Goal: Information Seeking & Learning: Learn about a topic

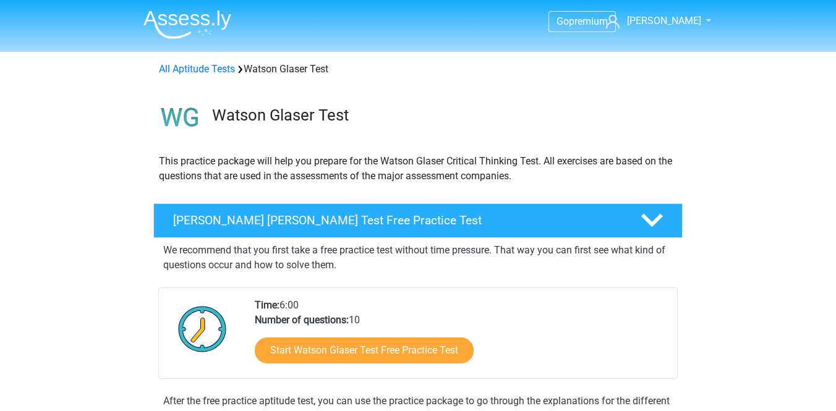
click at [198, 23] on img at bounding box center [187, 24] width 88 height 29
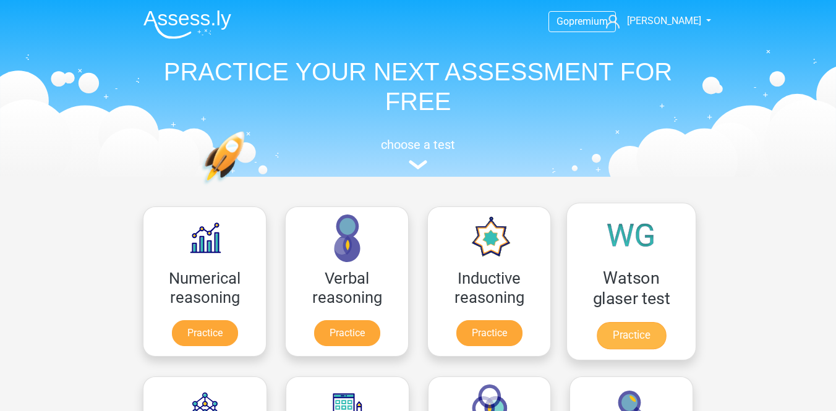
click at [623, 336] on link "Practice" at bounding box center [631, 335] width 69 height 27
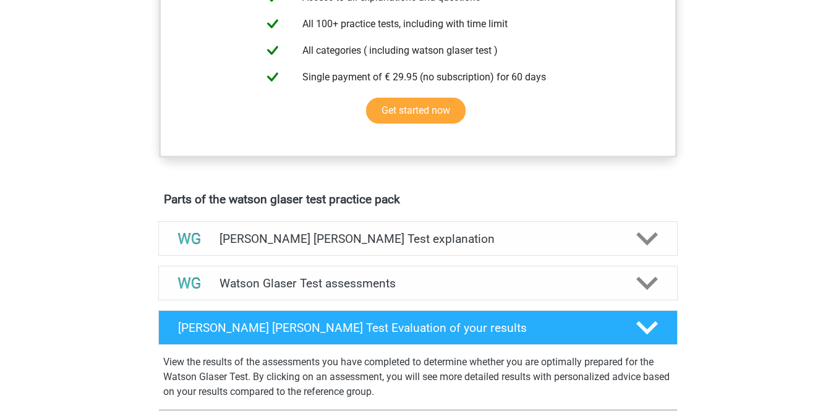
scroll to position [436, 0]
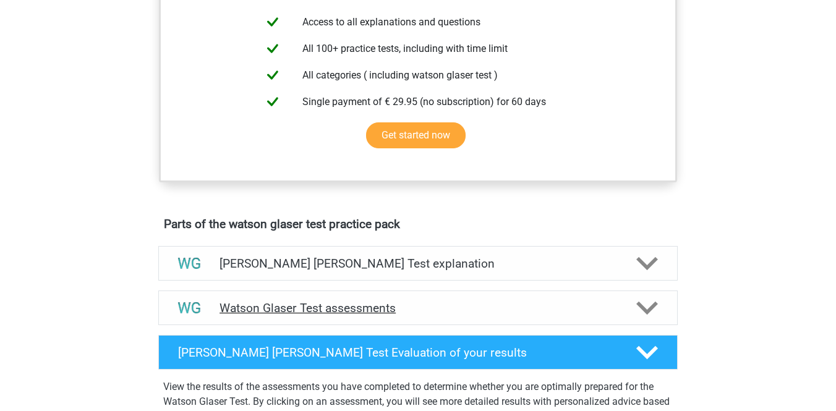
click at [457, 315] on h4 "Watson Glaser Test assessments" at bounding box center [417, 308] width 397 height 14
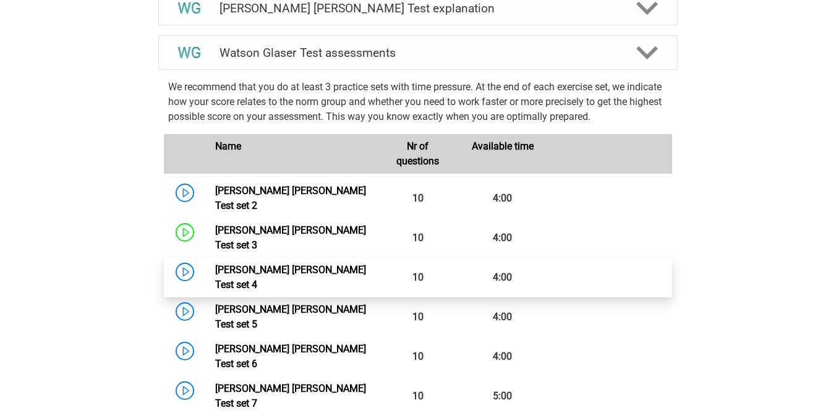
scroll to position [754, 0]
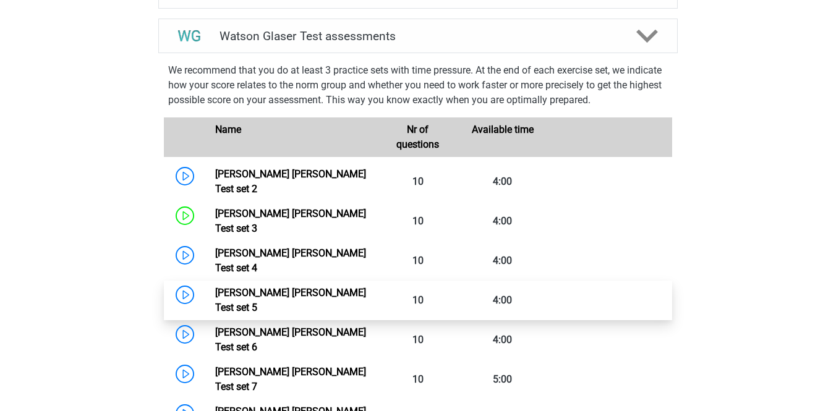
click at [317, 287] on link "Watson Glaser Test set 5" at bounding box center [290, 300] width 151 height 27
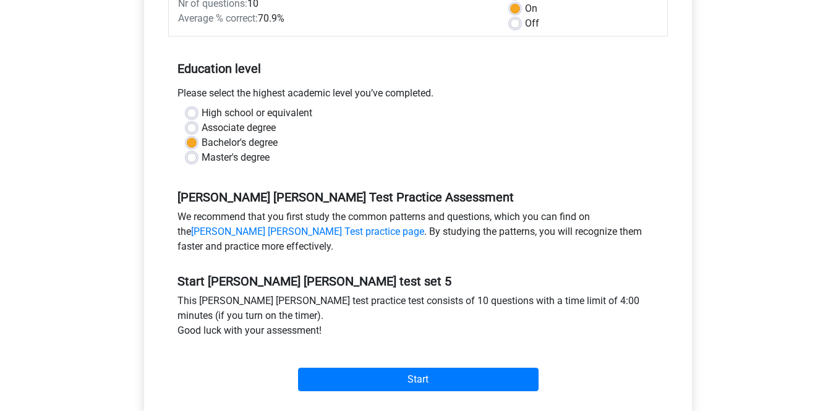
scroll to position [208, 0]
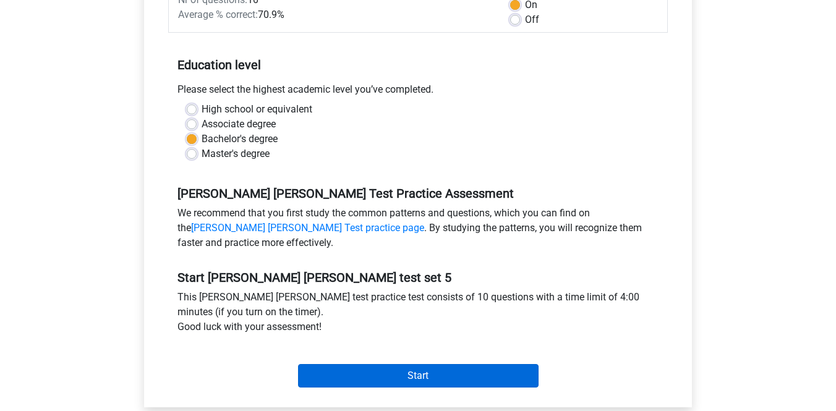
click at [449, 381] on input "Start" at bounding box center [418, 375] width 240 height 23
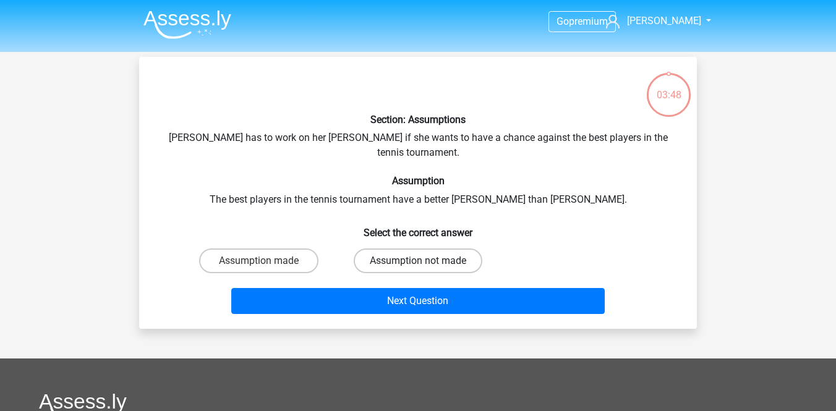
click at [409, 248] on label "Assumption not made" at bounding box center [418, 260] width 129 height 25
click at [418, 261] on input "Assumption not made" at bounding box center [422, 265] width 8 height 8
radio input "true"
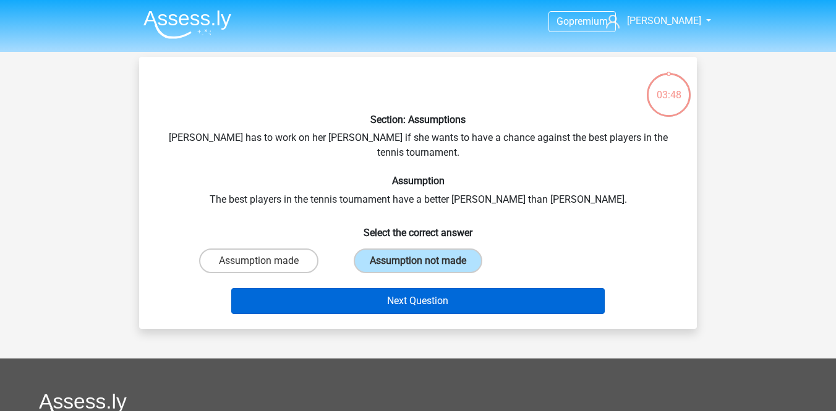
click at [413, 288] on button "Next Question" at bounding box center [418, 301] width 374 height 26
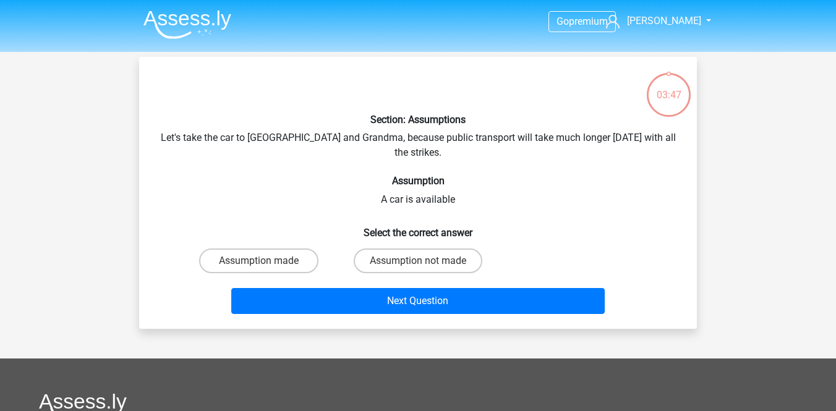
scroll to position [57, 0]
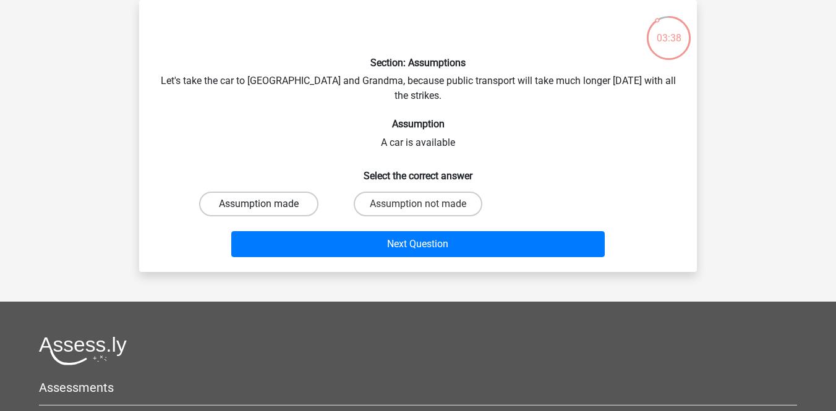
click at [300, 200] on label "Assumption made" at bounding box center [258, 204] width 119 height 25
click at [267, 204] on input "Assumption made" at bounding box center [263, 208] width 8 height 8
radio input "true"
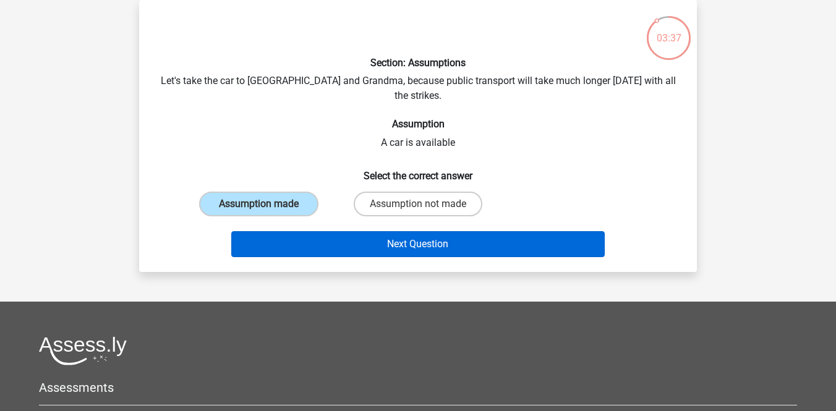
click at [354, 231] on button "Next Question" at bounding box center [418, 244] width 374 height 26
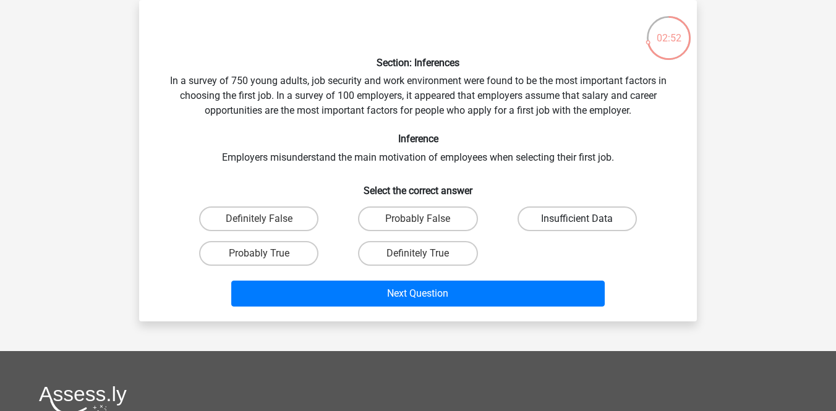
click at [570, 219] on label "Insufficient Data" at bounding box center [576, 218] width 119 height 25
click at [577, 219] on input "Insufficient Data" at bounding box center [581, 223] width 8 height 8
radio input "true"
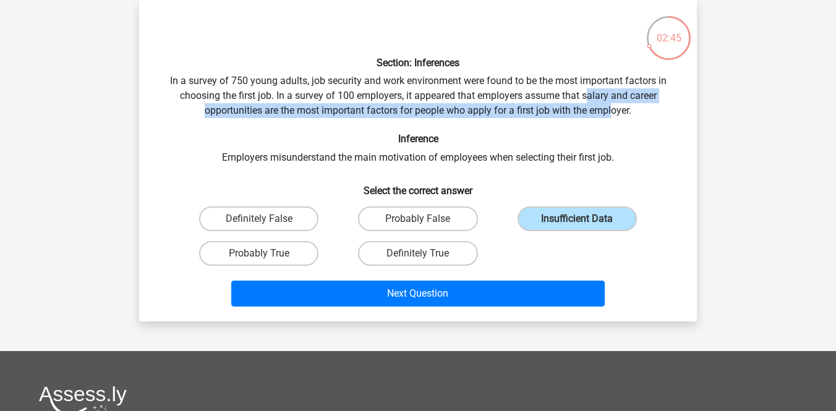
drag, startPoint x: 585, startPoint y: 99, endPoint x: 614, endPoint y: 106, distance: 29.8
click at [614, 106] on div "Section: Inferences In a survey of 750 young adults, job security and work envi…" at bounding box center [418, 161] width 548 height 302
click at [607, 149] on div "Section: Inferences In a survey of 750 young adults, job security and work envi…" at bounding box center [418, 161] width 548 height 302
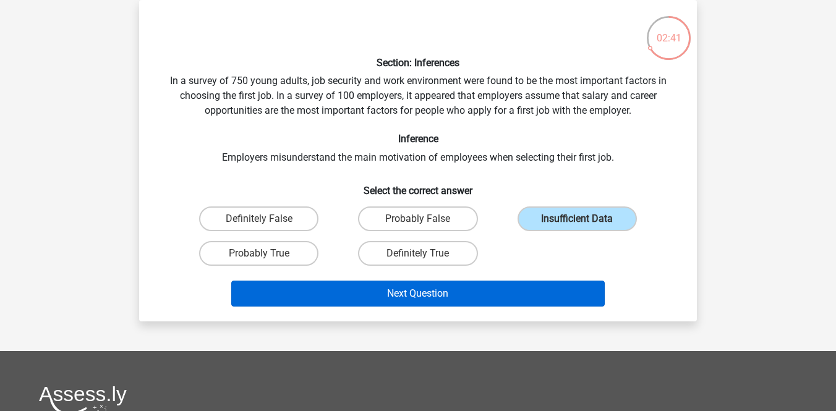
click at [486, 295] on button "Next Question" at bounding box center [418, 294] width 374 height 26
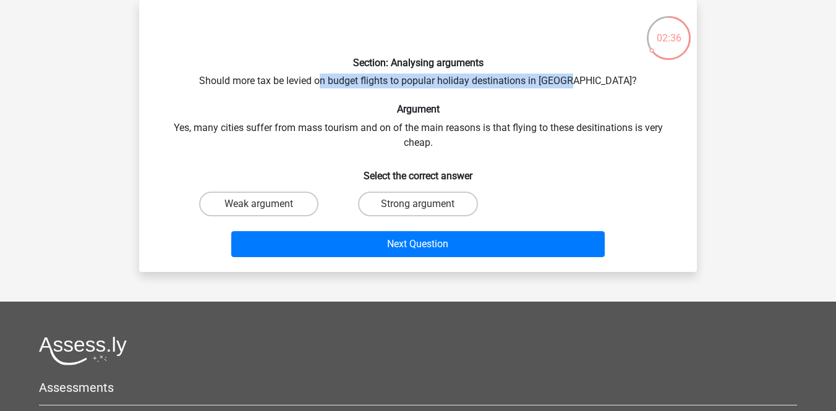
drag, startPoint x: 349, startPoint y: 82, endPoint x: 600, endPoint y: 86, distance: 251.0
click at [600, 86] on div "Section: Analysing arguments Should more tax be levied on budget flights to pop…" at bounding box center [418, 136] width 548 height 252
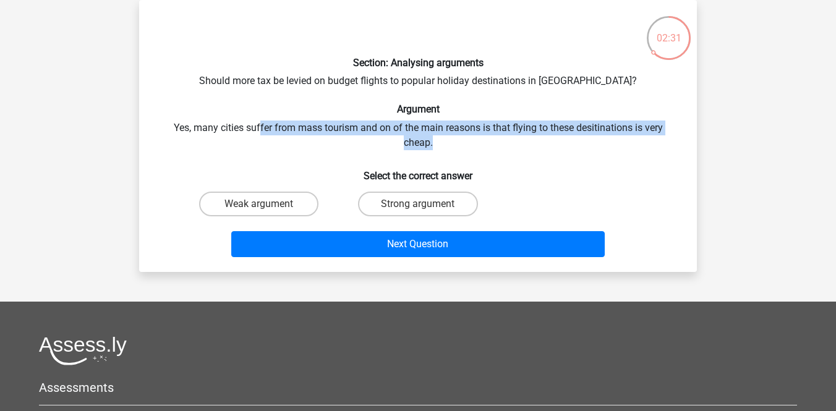
drag, startPoint x: 261, startPoint y: 130, endPoint x: 504, endPoint y: 132, distance: 243.6
click at [506, 133] on div "Section: Analysing arguments Should more tax be levied on budget flights to pop…" at bounding box center [418, 136] width 548 height 252
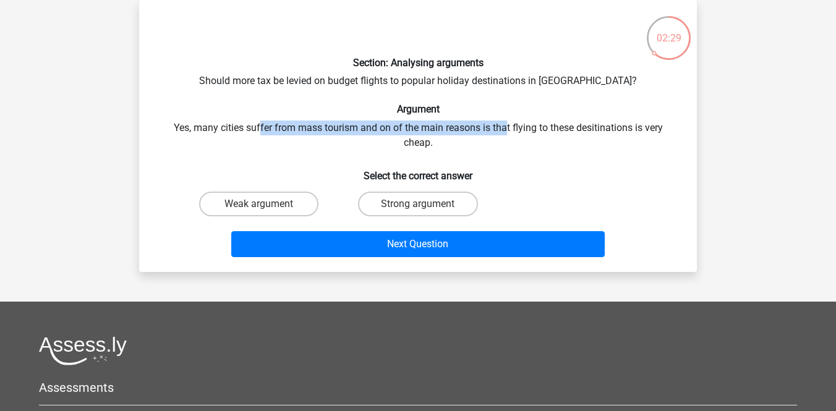
click at [465, 153] on div "Section: Analysing arguments Should more tax be levied on budget flights to pop…" at bounding box center [418, 136] width 548 height 252
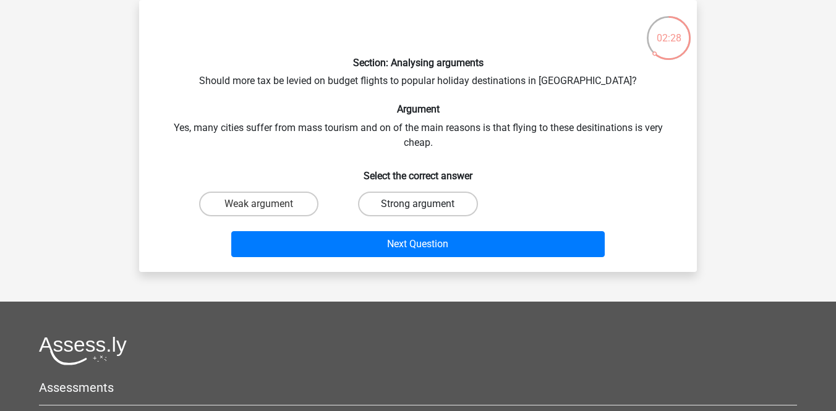
click at [402, 204] on label "Strong argument" at bounding box center [417, 204] width 119 height 25
click at [418, 204] on input "Strong argument" at bounding box center [422, 208] width 8 height 8
radio input "true"
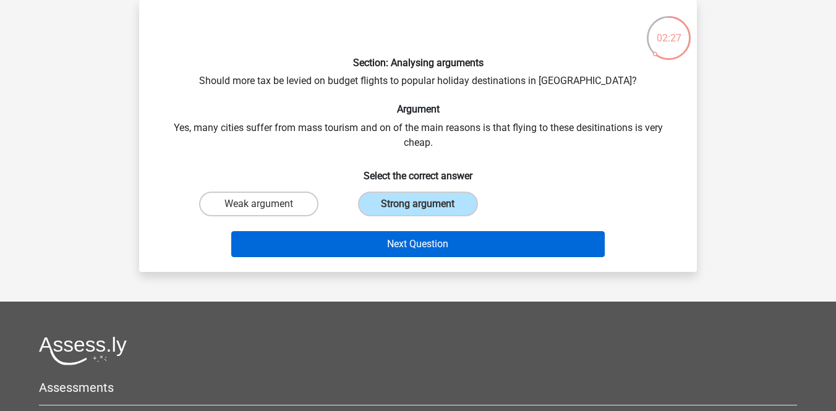
click at [407, 247] on button "Next Question" at bounding box center [418, 244] width 374 height 26
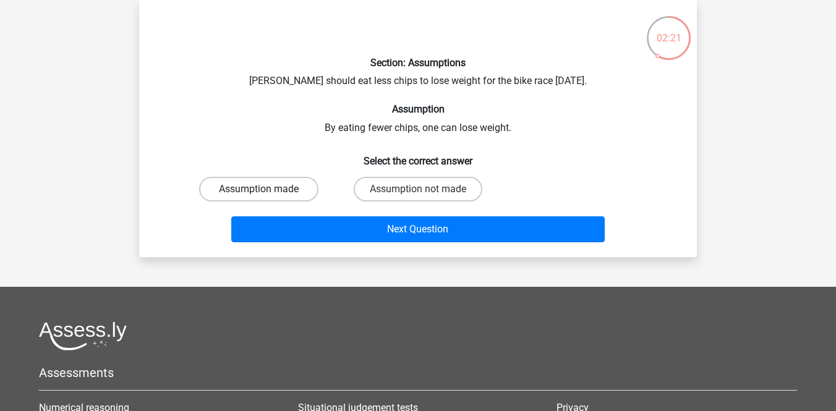
click at [271, 187] on label "Assumption made" at bounding box center [258, 189] width 119 height 25
click at [267, 189] on input "Assumption made" at bounding box center [263, 193] width 8 height 8
radio input "true"
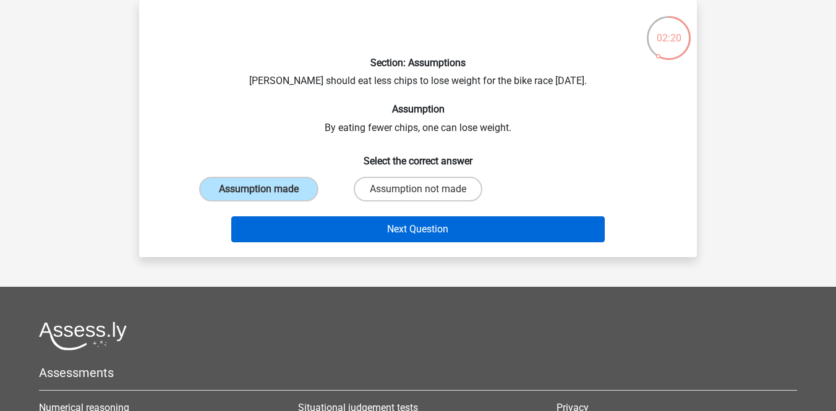
click at [297, 219] on button "Next Question" at bounding box center [418, 229] width 374 height 26
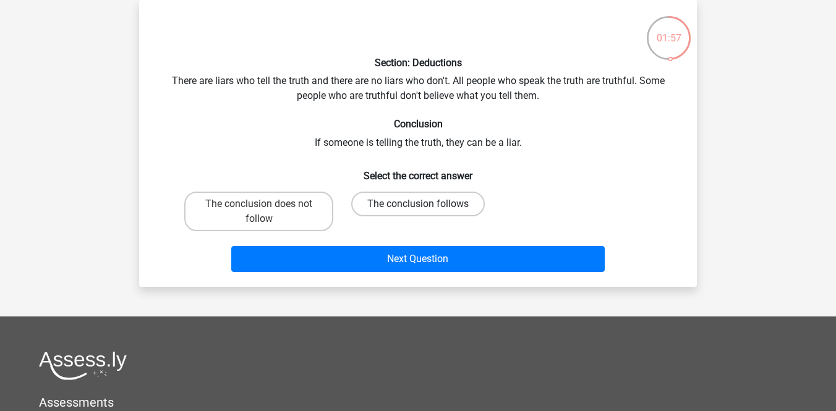
click at [429, 204] on label "The conclusion follows" at bounding box center [418, 204] width 134 height 25
click at [426, 204] on input "The conclusion follows" at bounding box center [422, 208] width 8 height 8
radio input "true"
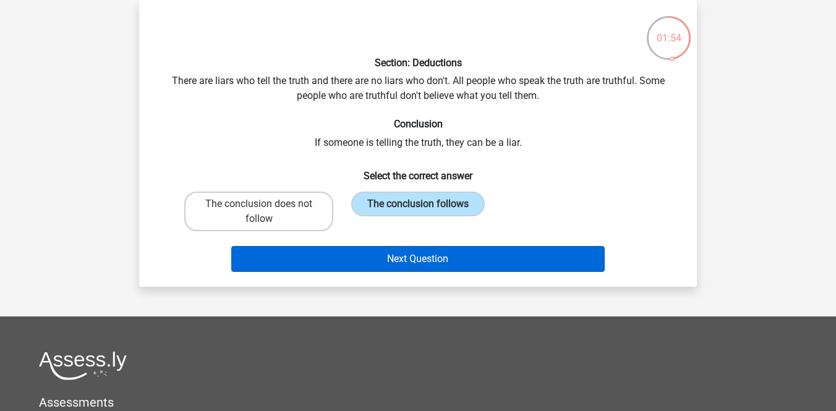
click at [418, 261] on button "Next Question" at bounding box center [418, 259] width 374 height 26
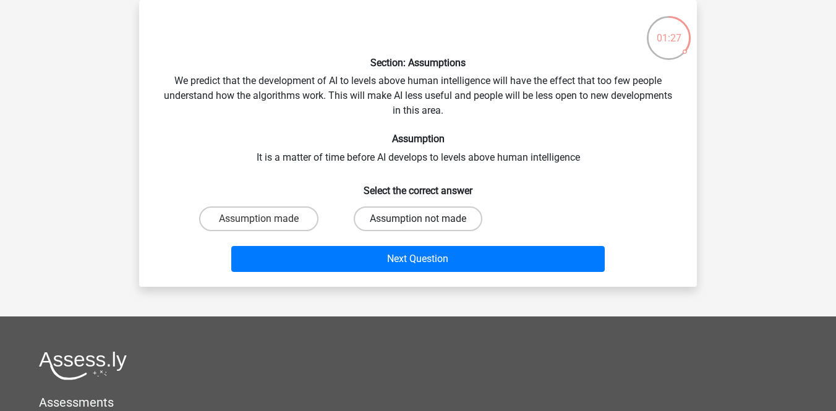
click at [411, 225] on label "Assumption not made" at bounding box center [418, 218] width 129 height 25
click at [418, 225] on input "Assumption not made" at bounding box center [422, 223] width 8 height 8
radio input "true"
click at [279, 214] on label "Assumption made" at bounding box center [258, 218] width 119 height 25
click at [267, 219] on input "Assumption made" at bounding box center [263, 223] width 8 height 8
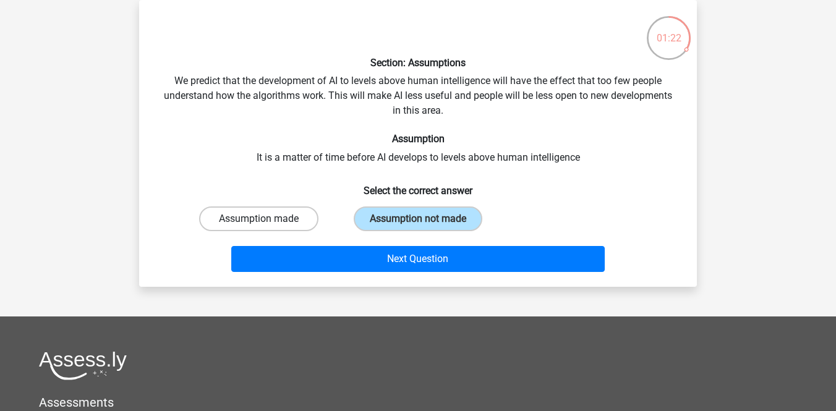
radio input "true"
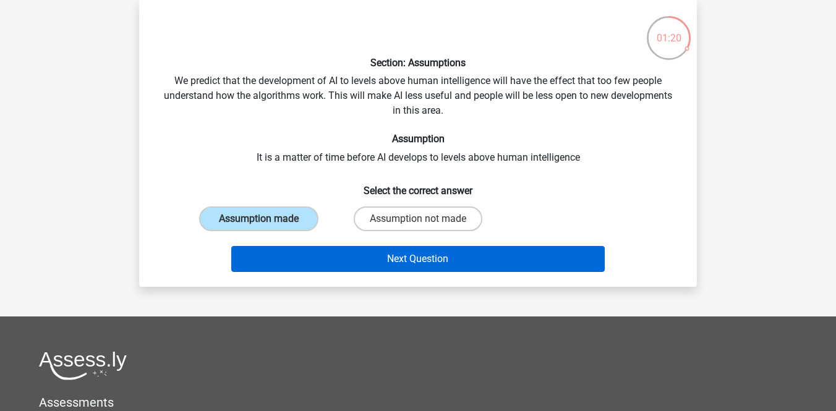
click at [480, 258] on button "Next Question" at bounding box center [418, 259] width 374 height 26
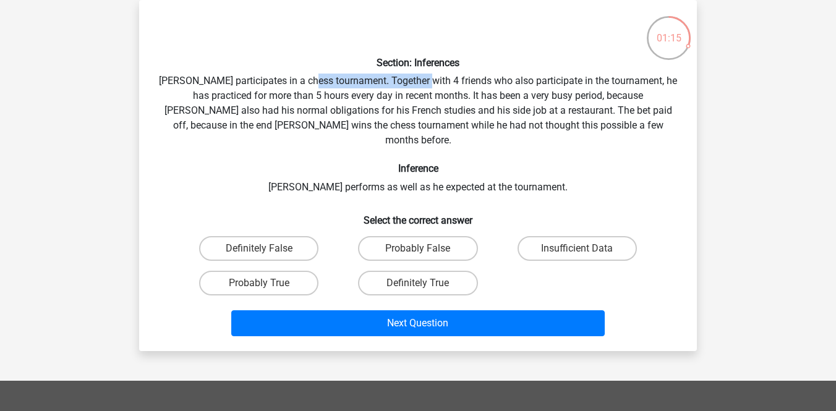
drag, startPoint x: 318, startPoint y: 82, endPoint x: 430, endPoint y: 79, distance: 111.9
click at [432, 79] on div "Section: Inferences Pablo participates in a chess tournament. Together with 4 f…" at bounding box center [418, 175] width 548 height 331
click at [538, 236] on label "Insufficient Data" at bounding box center [576, 248] width 119 height 25
click at [577, 248] on input "Insufficient Data" at bounding box center [581, 252] width 8 height 8
radio input "true"
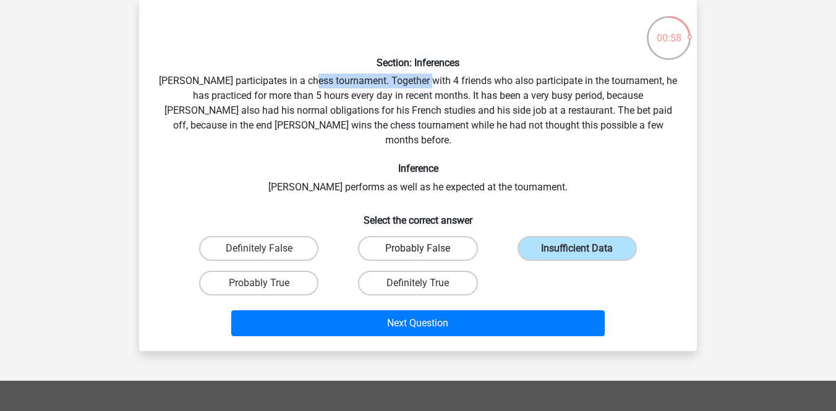
click at [446, 237] on label "Probably False" at bounding box center [417, 248] width 119 height 25
click at [426, 248] on input "Probably False" at bounding box center [422, 252] width 8 height 8
radio input "true"
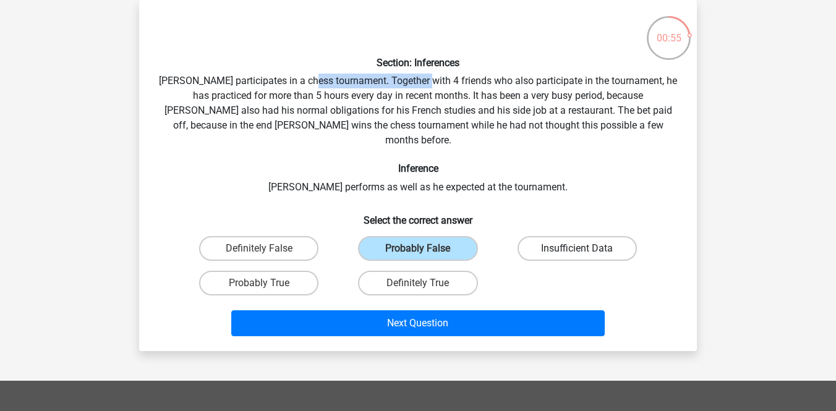
click at [586, 240] on label "Insufficient Data" at bounding box center [576, 248] width 119 height 25
click at [585, 248] on input "Insufficient Data" at bounding box center [581, 252] width 8 height 8
radio input "true"
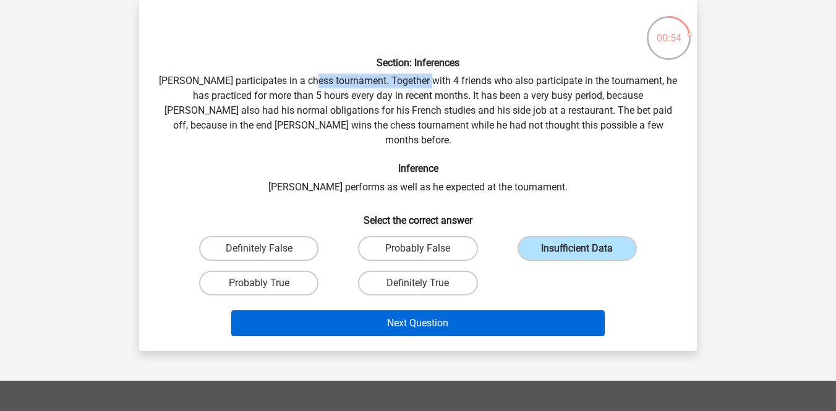
click at [522, 314] on button "Next Question" at bounding box center [418, 323] width 374 height 26
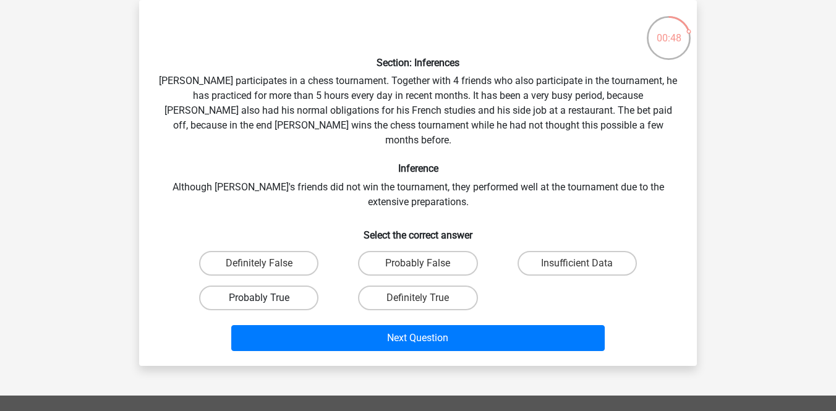
click at [299, 286] on label "Probably True" at bounding box center [258, 298] width 119 height 25
click at [267, 298] on input "Probably True" at bounding box center [263, 302] width 8 height 8
radio input "true"
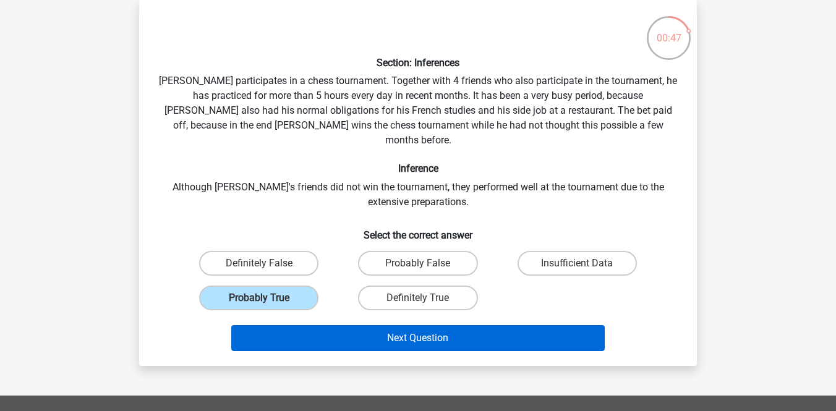
click at [342, 325] on button "Next Question" at bounding box center [418, 338] width 374 height 26
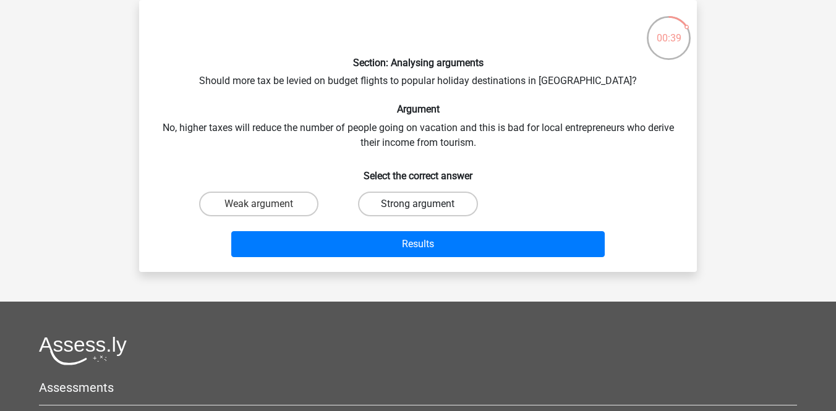
click at [387, 202] on label "Strong argument" at bounding box center [417, 204] width 119 height 25
click at [418, 204] on input "Strong argument" at bounding box center [422, 208] width 8 height 8
radio input "true"
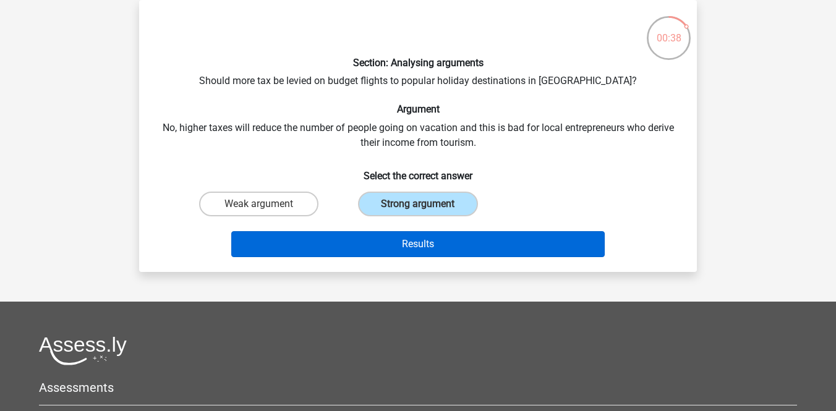
click at [401, 244] on button "Results" at bounding box center [418, 244] width 374 height 26
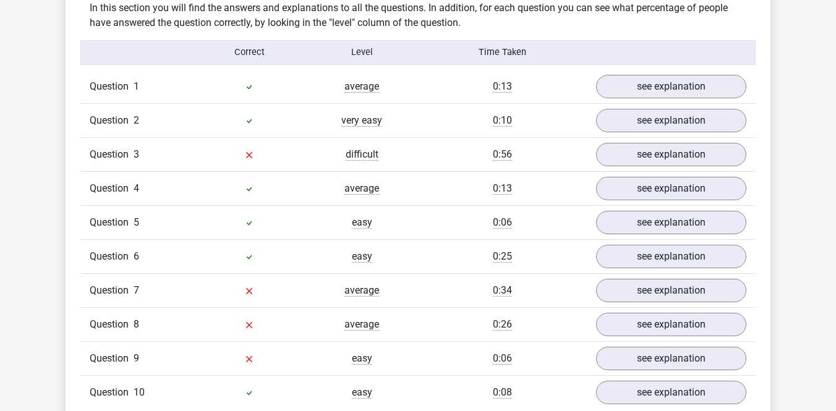
scroll to position [978, 0]
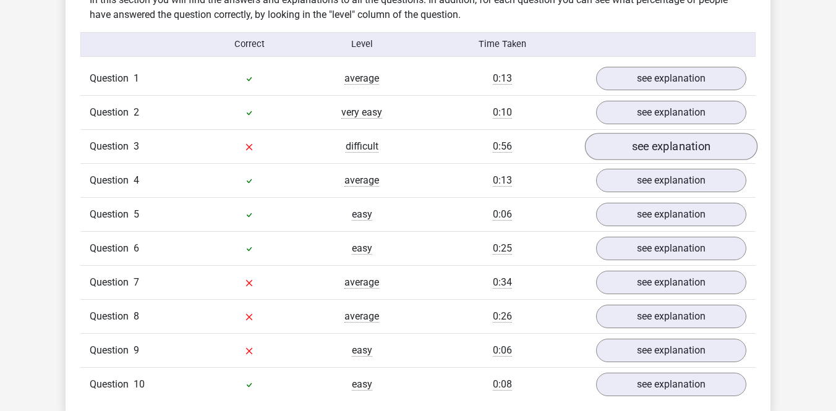
click at [639, 153] on link "see explanation" at bounding box center [671, 146] width 172 height 27
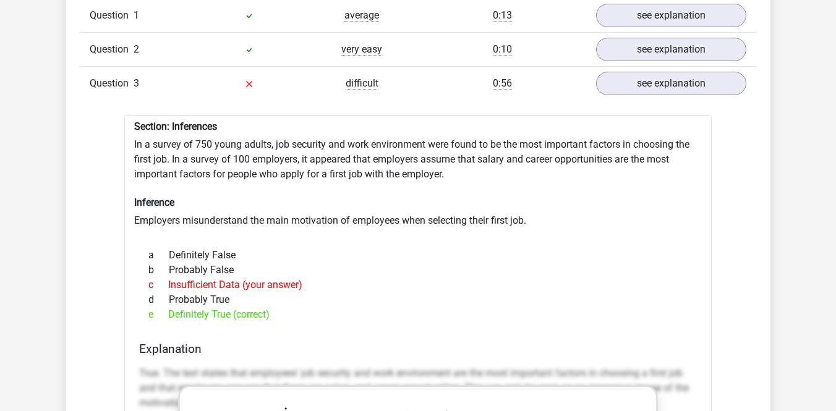
scroll to position [1009, 0]
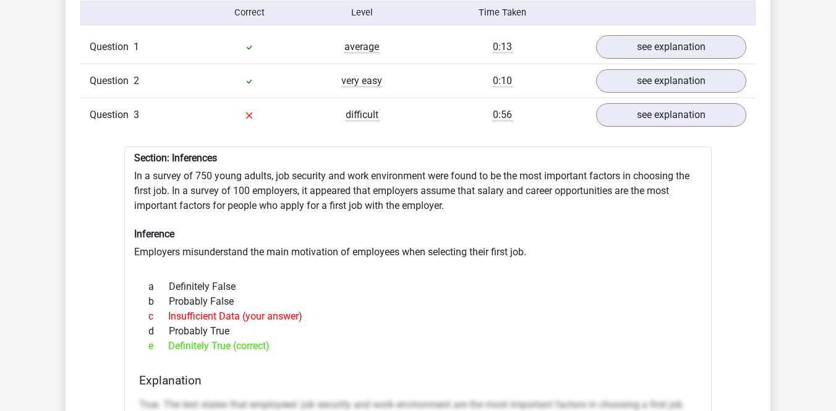
click at [520, 127] on div "Question 3 difficult 0:56 see explanation" at bounding box center [417, 115] width 675 height 34
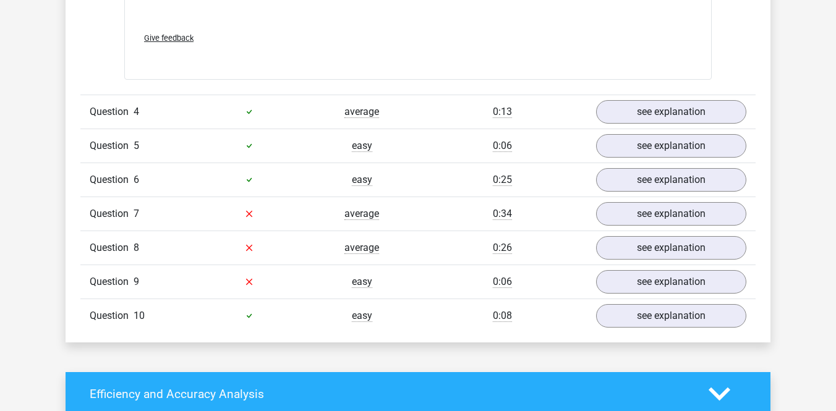
scroll to position [1751, 0]
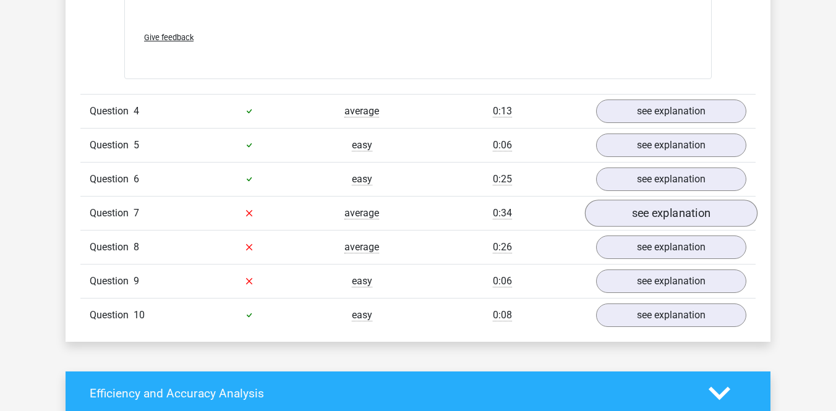
click at [619, 214] on link "see explanation" at bounding box center [671, 213] width 172 height 27
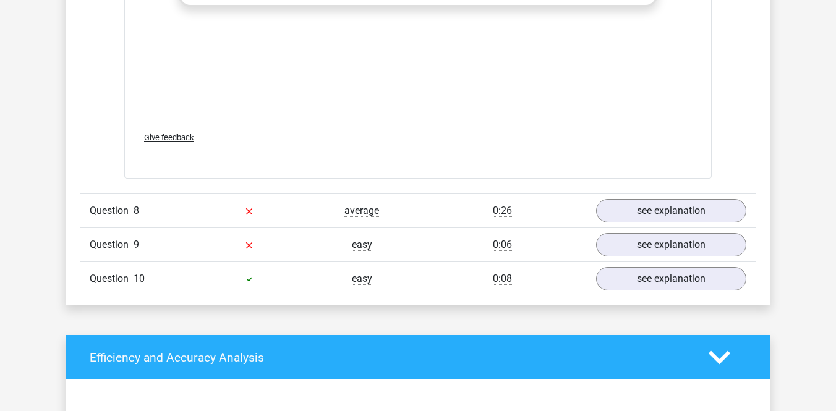
scroll to position [2439, 0]
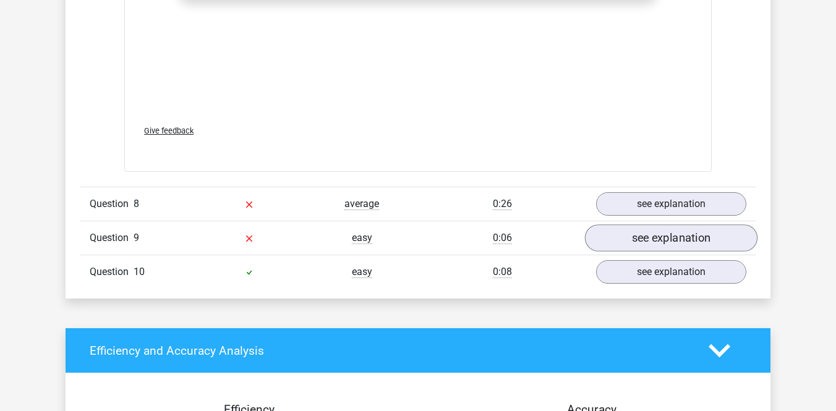
click at [662, 231] on link "see explanation" at bounding box center [671, 237] width 172 height 27
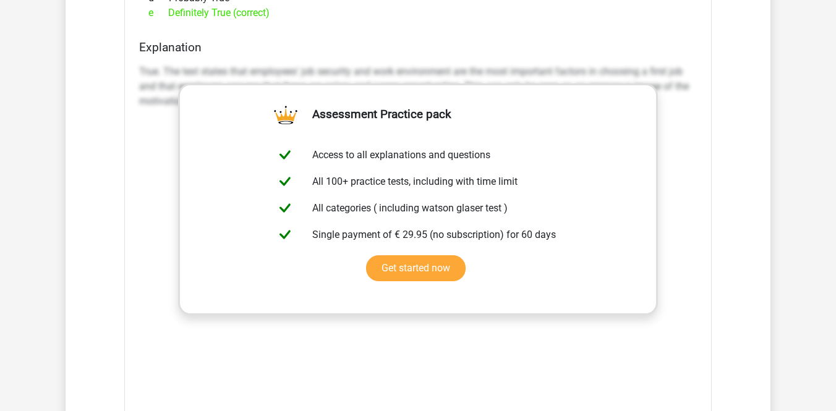
scroll to position [1326, 0]
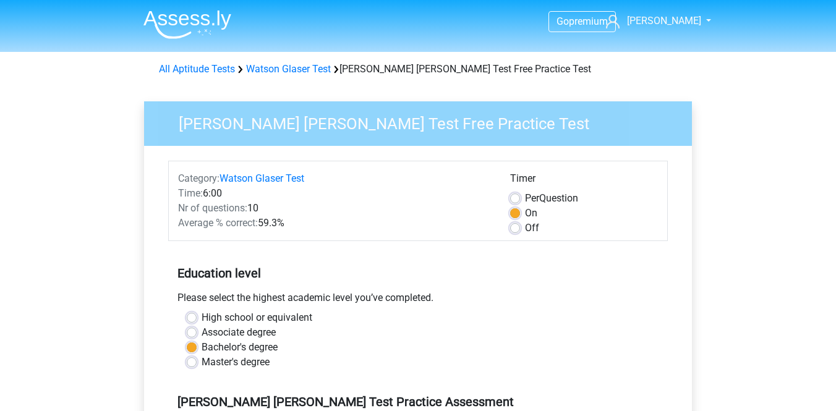
click at [201, 14] on img at bounding box center [187, 24] width 88 height 29
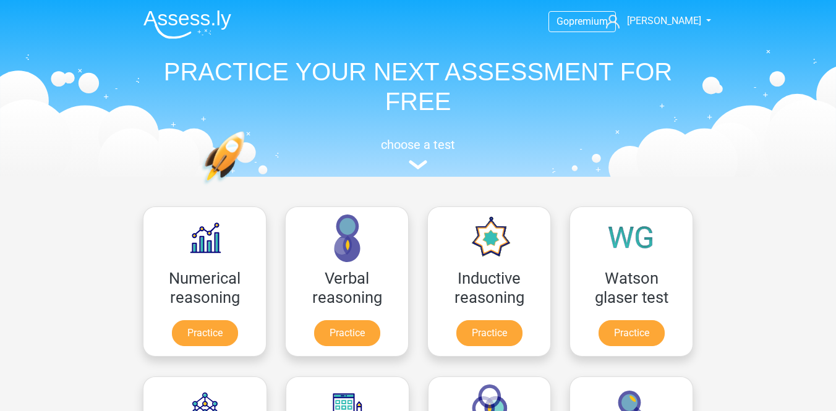
scroll to position [226, 0]
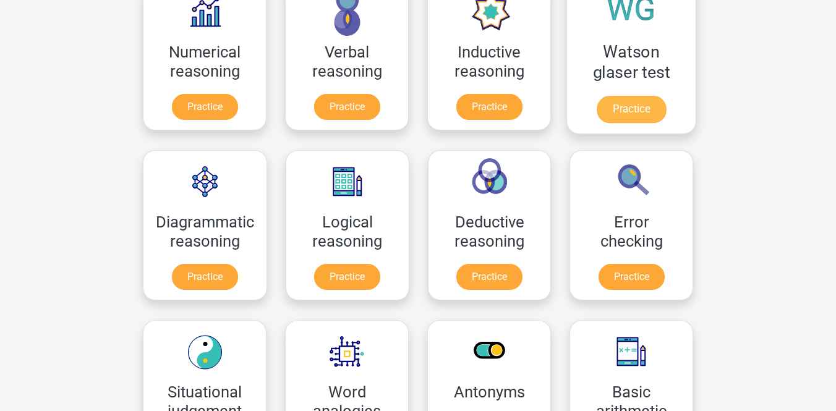
click at [625, 108] on link "Practice" at bounding box center [631, 109] width 69 height 27
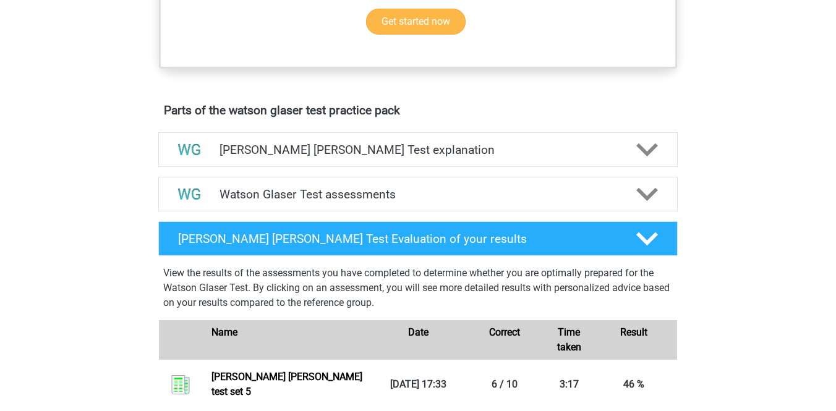
scroll to position [596, 0]
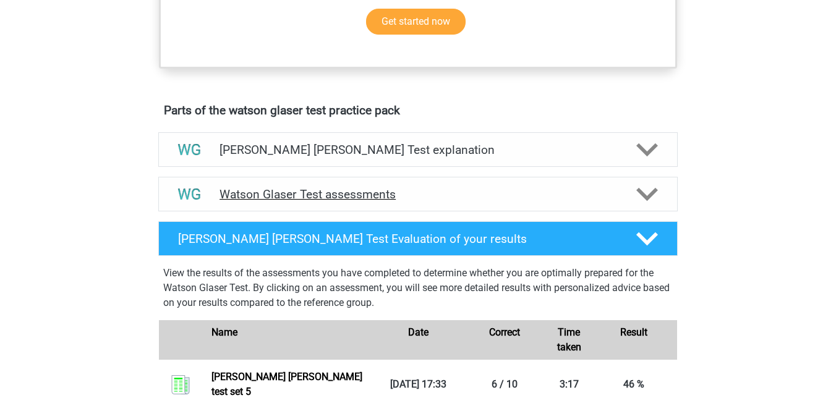
click at [503, 211] on div "Watson Glaser Test assessments" at bounding box center [417, 194] width 519 height 35
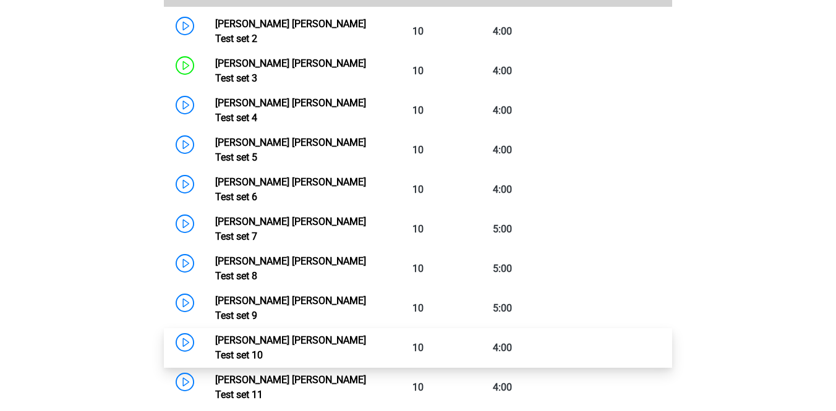
scroll to position [900, 0]
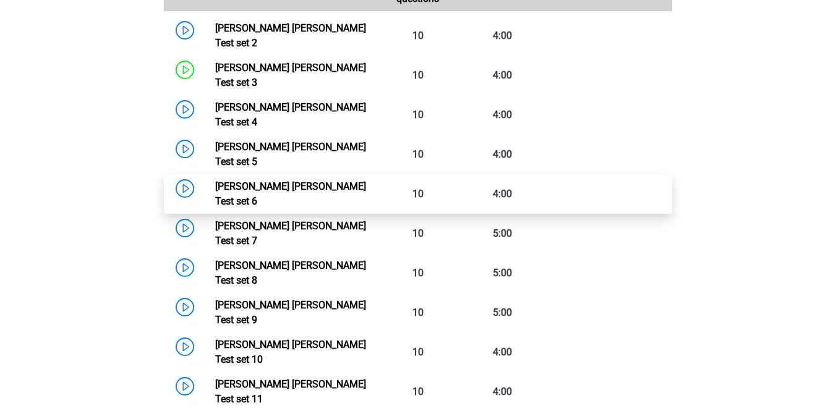
click at [349, 180] on link "Watson Glaser Test set 6" at bounding box center [290, 193] width 151 height 27
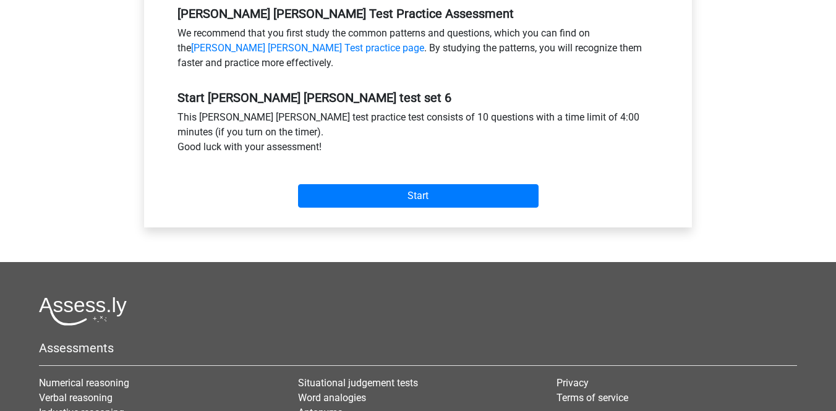
scroll to position [394, 0]
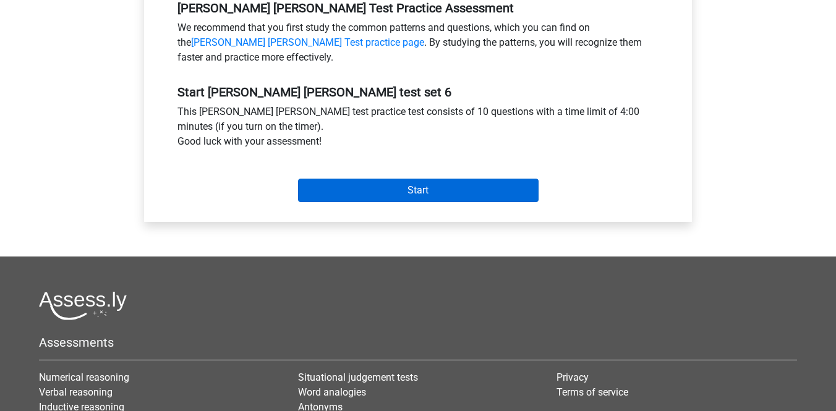
click at [416, 189] on input "Start" at bounding box center [418, 190] width 240 height 23
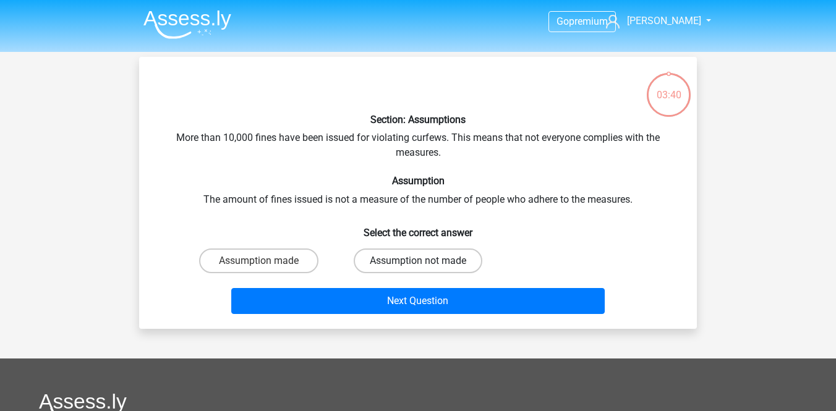
click at [408, 257] on label "Assumption not made" at bounding box center [418, 260] width 129 height 25
click at [418, 261] on input "Assumption not made" at bounding box center [422, 265] width 8 height 8
radio input "true"
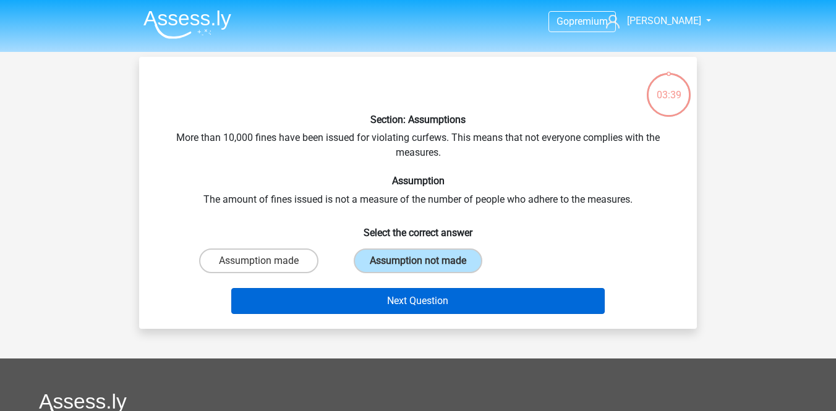
click at [417, 312] on button "Next Question" at bounding box center [418, 301] width 374 height 26
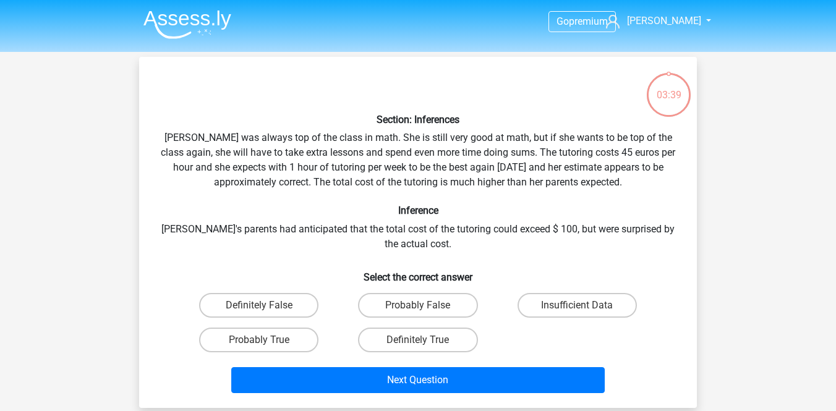
scroll to position [57, 0]
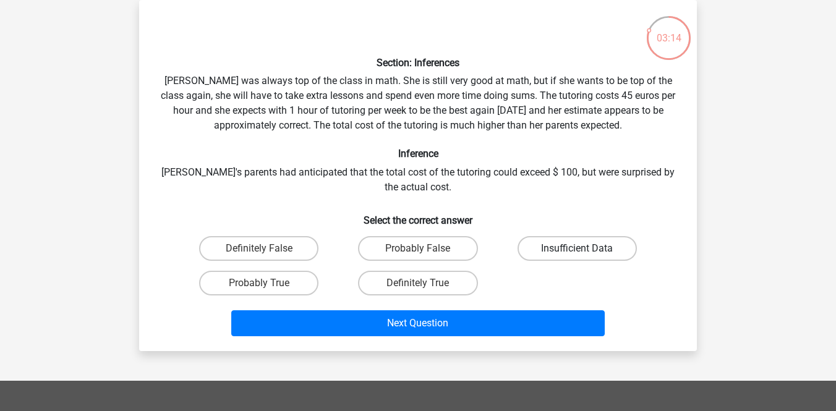
click at [548, 258] on label "Insufficient Data" at bounding box center [576, 248] width 119 height 25
click at [577, 257] on input "Insufficient Data" at bounding box center [581, 252] width 8 height 8
radio input "true"
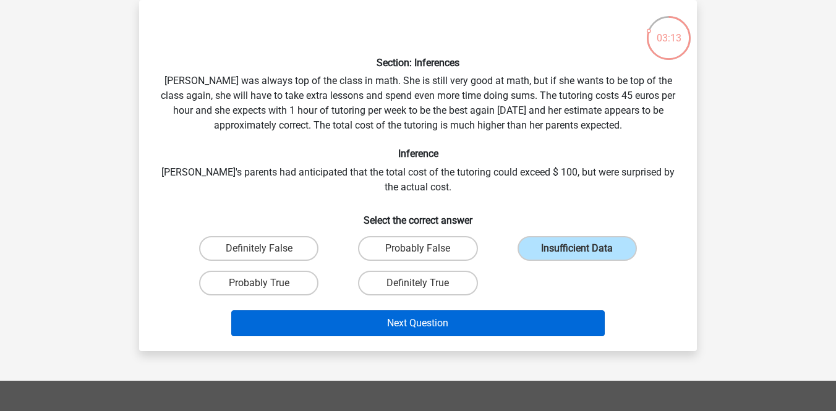
click at [545, 322] on button "Next Question" at bounding box center [418, 323] width 374 height 26
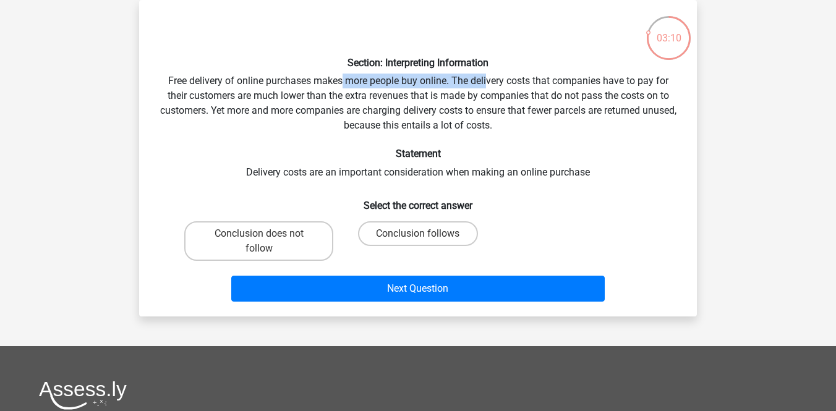
drag, startPoint x: 342, startPoint y: 80, endPoint x: 486, endPoint y: 86, distance: 143.5
click at [486, 86] on div "Section: Interpreting Information Free delivery of online purchases makes more …" at bounding box center [418, 158] width 548 height 297
click at [396, 242] on label "Conclusion follows" at bounding box center [417, 233] width 119 height 25
click at [418, 242] on input "Conclusion follows" at bounding box center [422, 238] width 8 height 8
radio input "true"
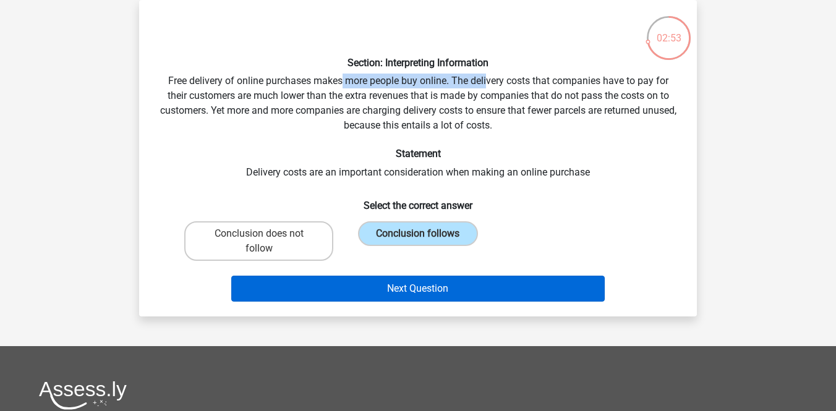
click at [403, 282] on button "Next Question" at bounding box center [418, 289] width 374 height 26
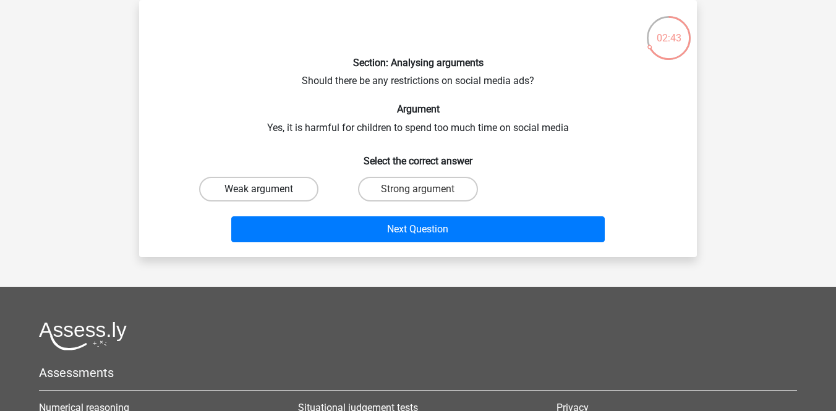
click at [308, 180] on label "Weak argument" at bounding box center [258, 189] width 119 height 25
click at [267, 189] on input "Weak argument" at bounding box center [263, 193] width 8 height 8
radio input "true"
drag, startPoint x: 517, startPoint y: 128, endPoint x: 618, endPoint y: 130, distance: 100.8
click at [620, 130] on div "Section: Analysing arguments Should there be any restrictions on social media a…" at bounding box center [418, 128] width 548 height 237
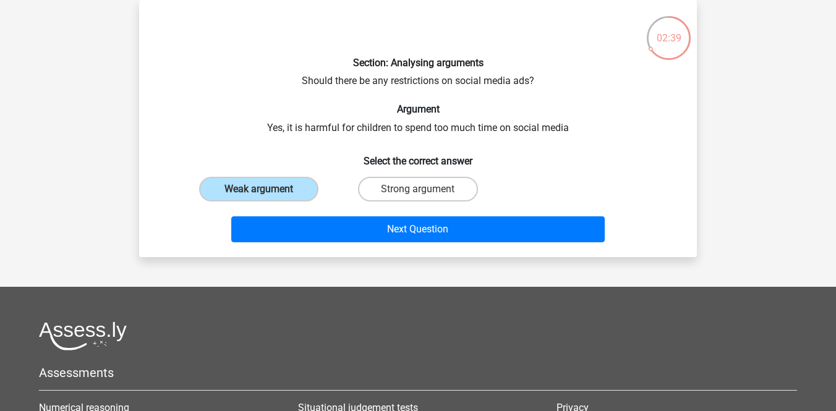
click at [532, 83] on div "Section: Analysing arguments Should there be any restrictions on social media a…" at bounding box center [418, 128] width 548 height 237
drag, startPoint x: 509, startPoint y: 87, endPoint x: 554, endPoint y: 87, distance: 45.1
click at [554, 87] on div "Section: Analysing arguments Should there be any restrictions on social media a…" at bounding box center [418, 128] width 548 height 237
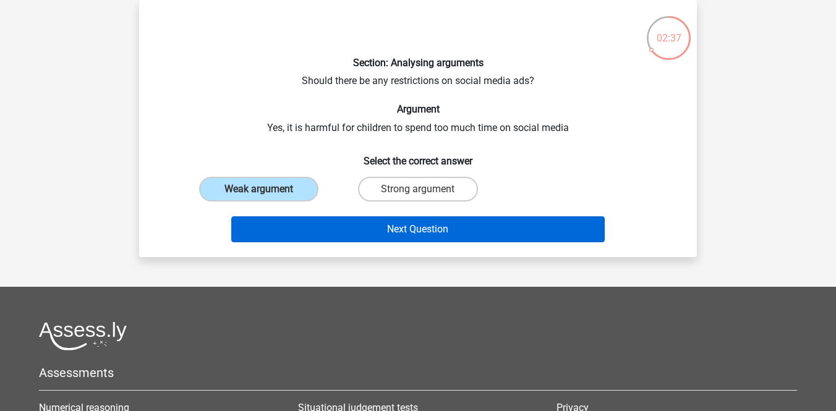
click at [495, 216] on button "Next Question" at bounding box center [418, 229] width 374 height 26
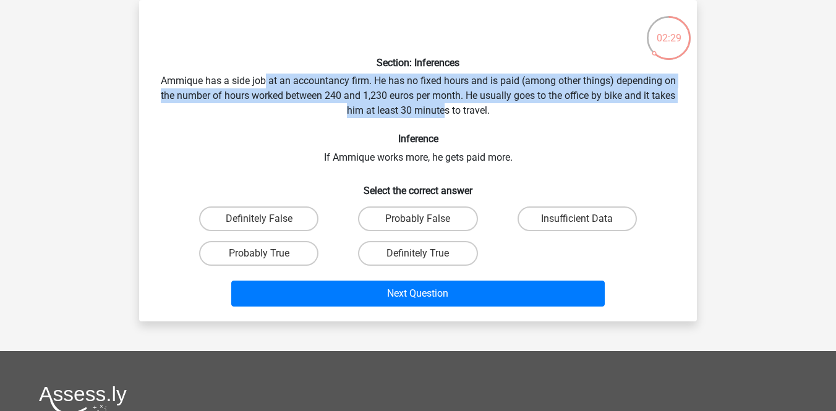
drag, startPoint x: 263, startPoint y: 85, endPoint x: 459, endPoint y: 113, distance: 197.3
click at [459, 113] on div "Section: Inferences Ammique has a side job at an accountancy firm. He has no fi…" at bounding box center [418, 161] width 548 height 302
click at [464, 138] on h6 "Inference" at bounding box center [418, 139] width 518 height 12
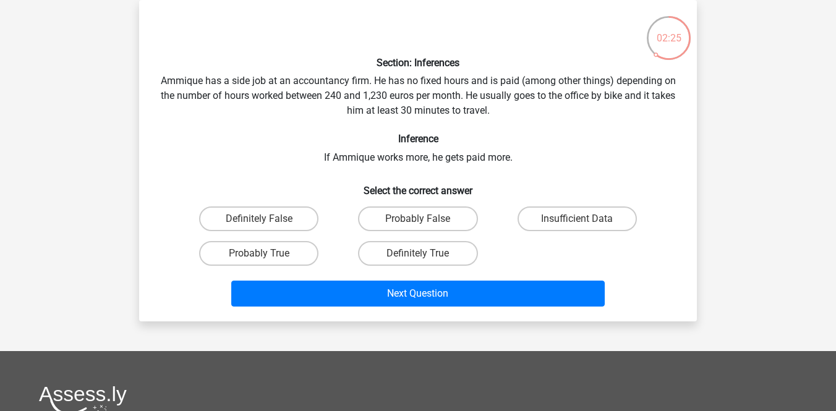
click at [396, 240] on div "Definitely True" at bounding box center [417, 253] width 159 height 35
click at [402, 256] on label "Definitely True" at bounding box center [417, 253] width 119 height 25
click at [418, 256] on input "Definitely True" at bounding box center [422, 257] width 8 height 8
radio input "true"
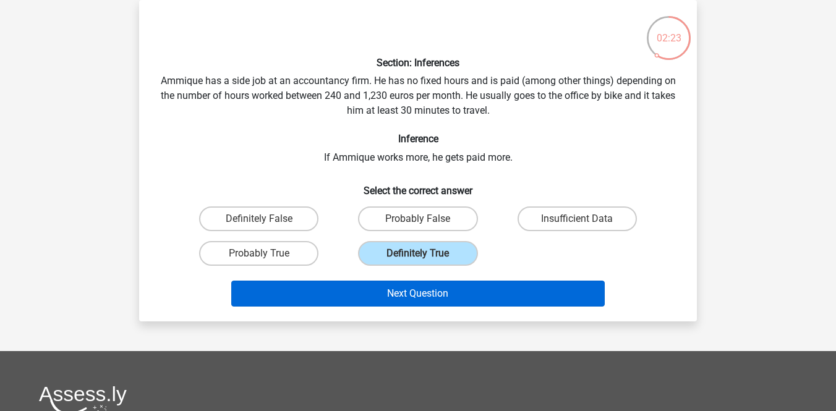
click at [407, 292] on button "Next Question" at bounding box center [418, 294] width 374 height 26
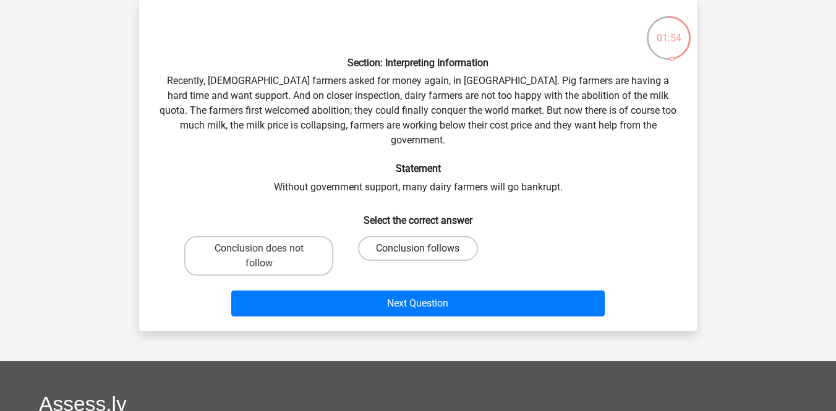
click at [397, 236] on label "Conclusion follows" at bounding box center [417, 248] width 119 height 25
click at [418, 248] on input "Conclusion follows" at bounding box center [422, 252] width 8 height 8
radio input "true"
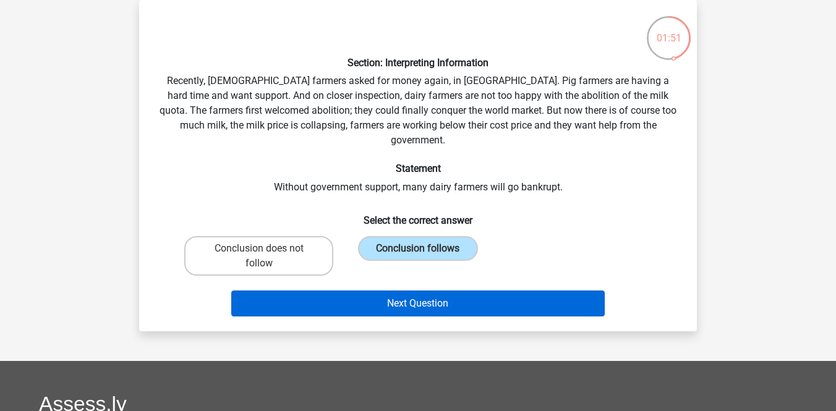
click at [388, 291] on button "Next Question" at bounding box center [418, 304] width 374 height 26
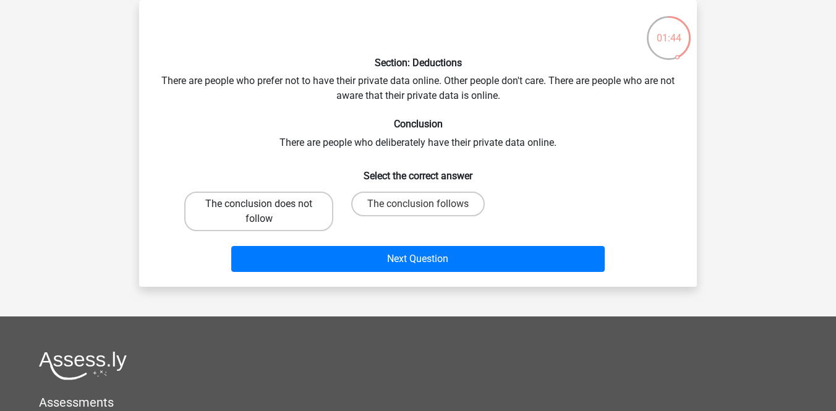
click at [318, 208] on label "The conclusion does not follow" at bounding box center [258, 212] width 149 height 40
click at [267, 208] on input "The conclusion does not follow" at bounding box center [263, 208] width 8 height 8
radio input "true"
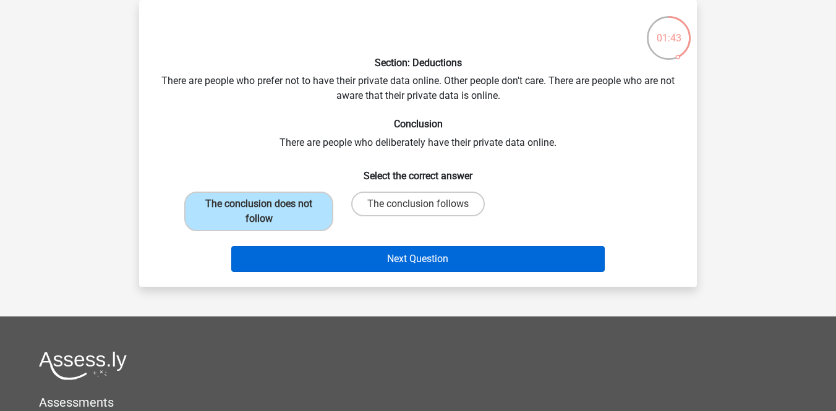
click at [341, 250] on button "Next Question" at bounding box center [418, 259] width 374 height 26
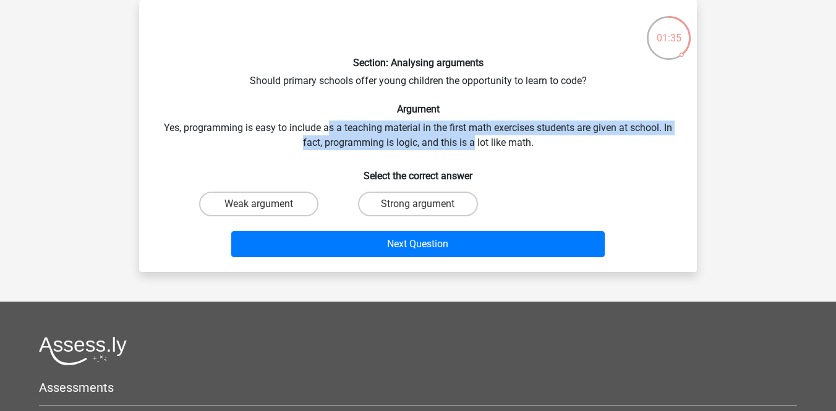
drag, startPoint x: 329, startPoint y: 123, endPoint x: 475, endPoint y: 136, distance: 146.5
click at [475, 136] on div "Section: Analysing arguments Should primary schools offer young children the op…" at bounding box center [418, 136] width 548 height 252
click at [501, 161] on h6 "Select the correct answer" at bounding box center [418, 171] width 518 height 22
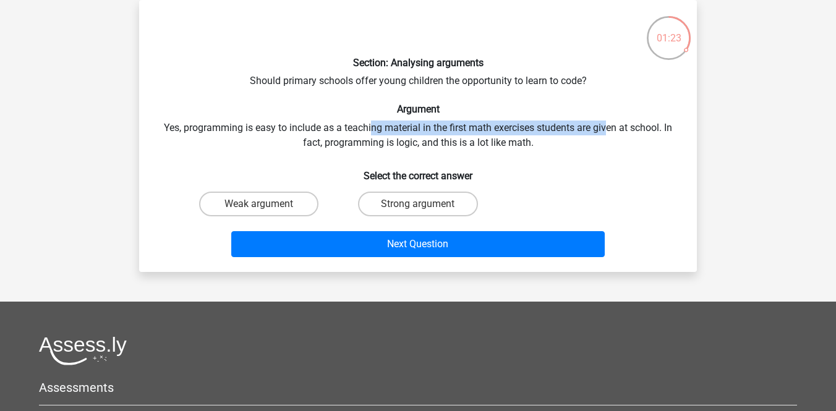
drag, startPoint x: 372, startPoint y: 127, endPoint x: 608, endPoint y: 131, distance: 236.8
click at [608, 131] on div "Section: Analysing arguments Should primary schools offer young children the op…" at bounding box center [418, 136] width 548 height 252
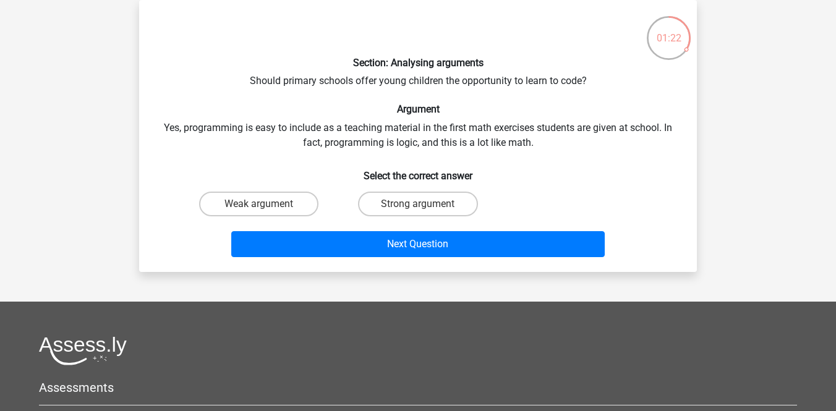
click at [603, 156] on div "Section: Analysing arguments Should primary schools offer young children the op…" at bounding box center [418, 136] width 548 height 252
click at [270, 205] on label "Weak argument" at bounding box center [258, 204] width 119 height 25
click at [267, 205] on input "Weak argument" at bounding box center [263, 208] width 8 height 8
radio input "true"
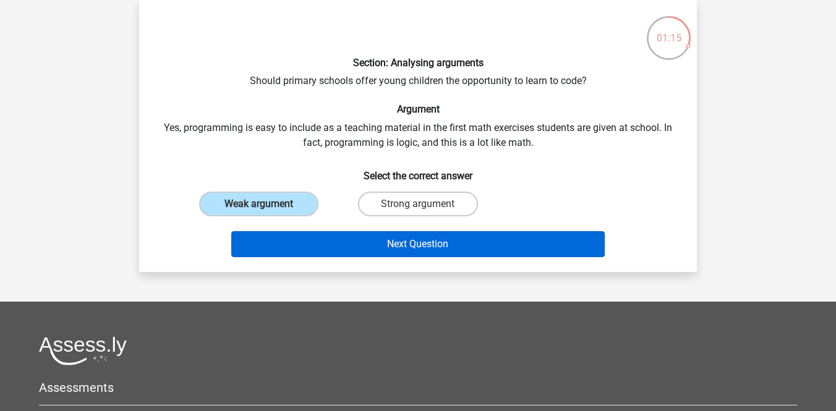
click at [333, 239] on button "Next Question" at bounding box center [418, 244] width 374 height 26
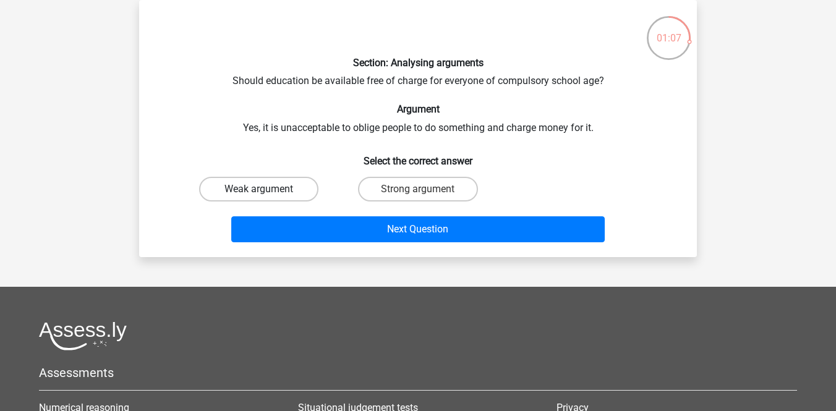
click at [302, 180] on label "Weak argument" at bounding box center [258, 189] width 119 height 25
click at [267, 189] on input "Weak argument" at bounding box center [263, 193] width 8 height 8
radio input "true"
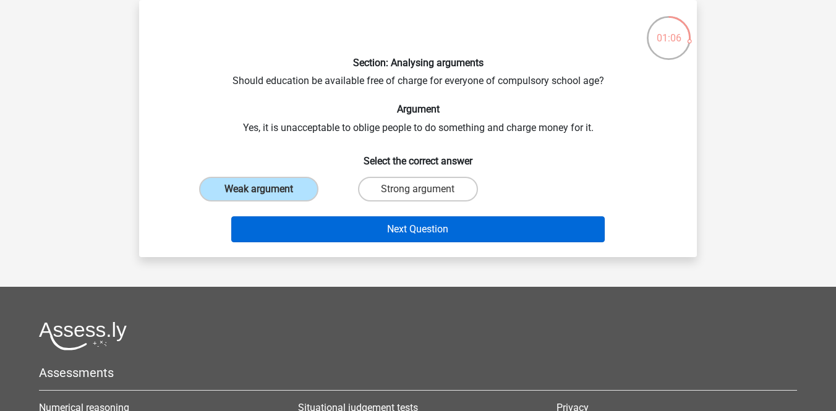
click at [337, 223] on button "Next Question" at bounding box center [418, 229] width 374 height 26
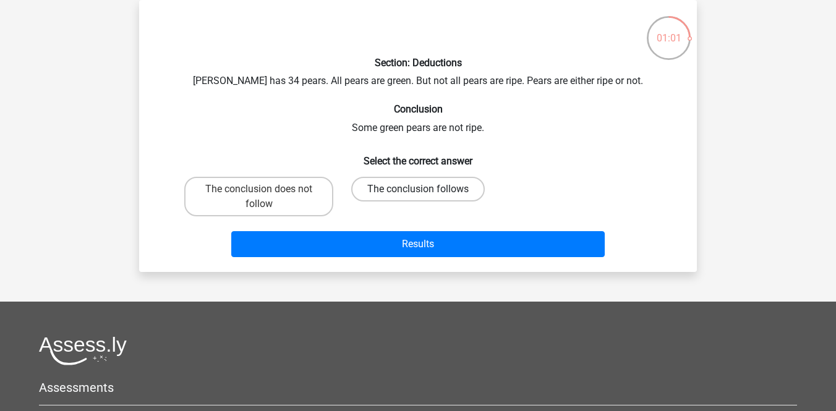
click at [386, 189] on label "The conclusion follows" at bounding box center [418, 189] width 134 height 25
click at [418, 189] on input "The conclusion follows" at bounding box center [422, 193] width 8 height 8
radio input "true"
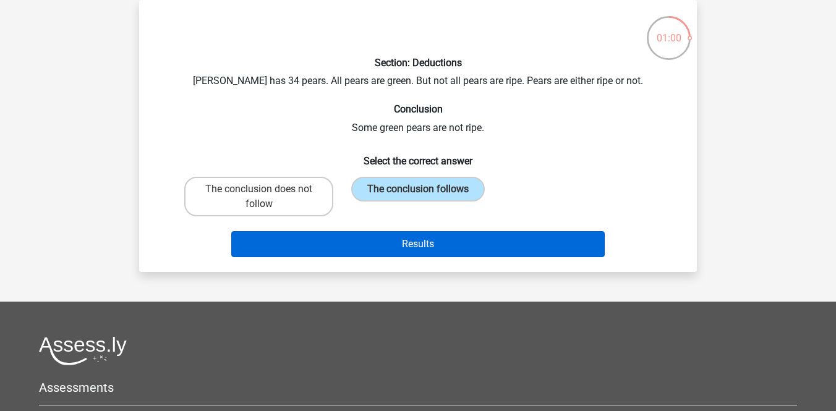
click at [386, 240] on button "Results" at bounding box center [418, 244] width 374 height 26
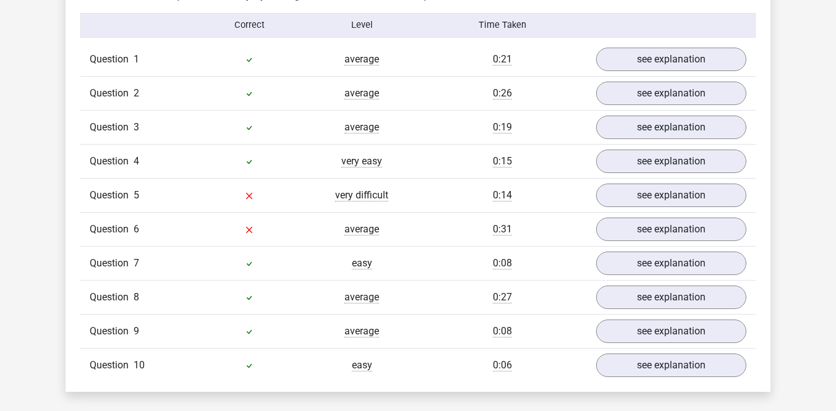
scroll to position [1001, 0]
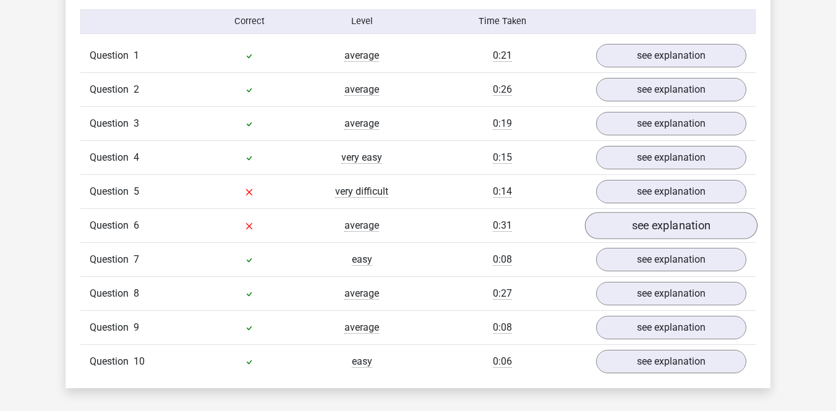
click at [621, 219] on link "see explanation" at bounding box center [671, 225] width 172 height 27
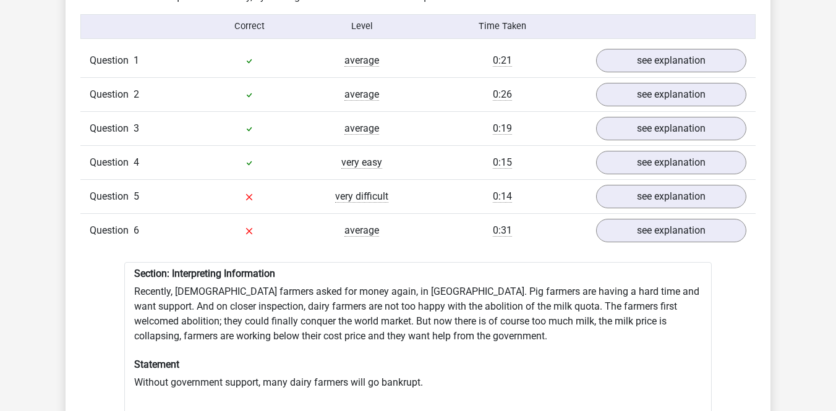
scroll to position [1019, 0]
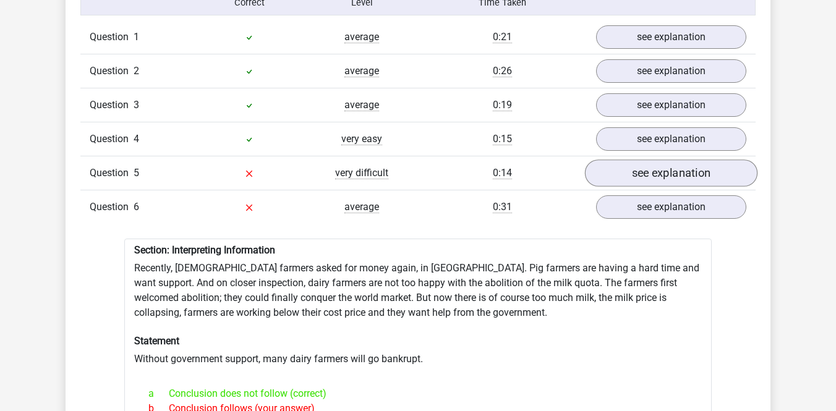
click at [616, 178] on link "see explanation" at bounding box center [671, 172] width 172 height 27
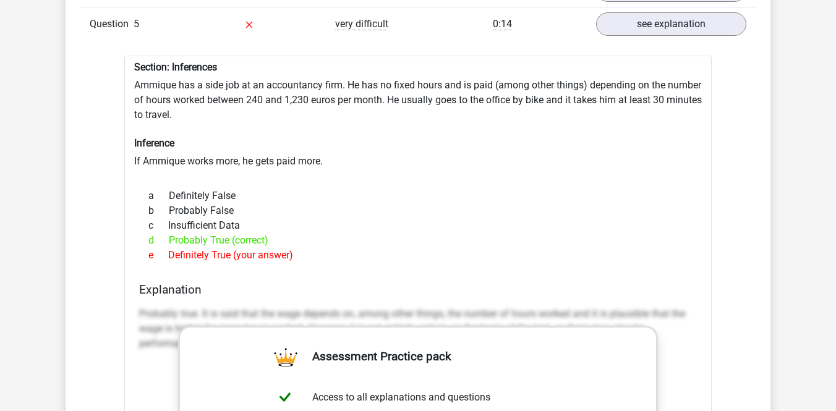
scroll to position [1177, 0]
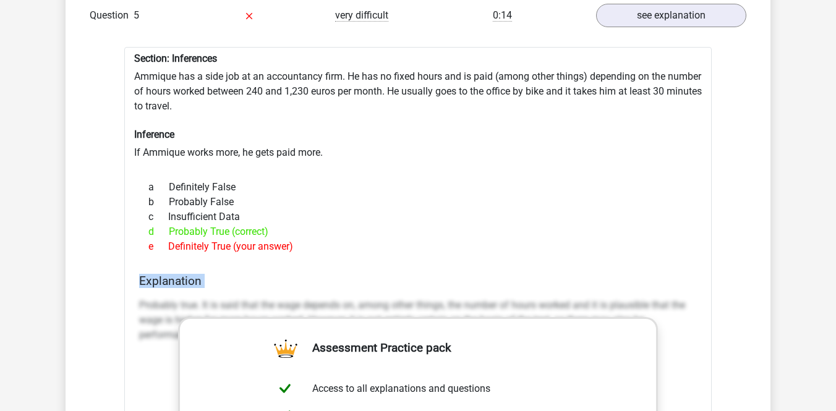
drag, startPoint x: 127, startPoint y: 300, endPoint x: 627, endPoint y: 335, distance: 501.3
click at [633, 338] on div "Section: Inferences Ammique has a side job at an accountancy firm. He has no fi…" at bounding box center [417, 384] width 587 height 674
click at [481, 207] on div "b Probably False" at bounding box center [418, 202] width 558 height 15
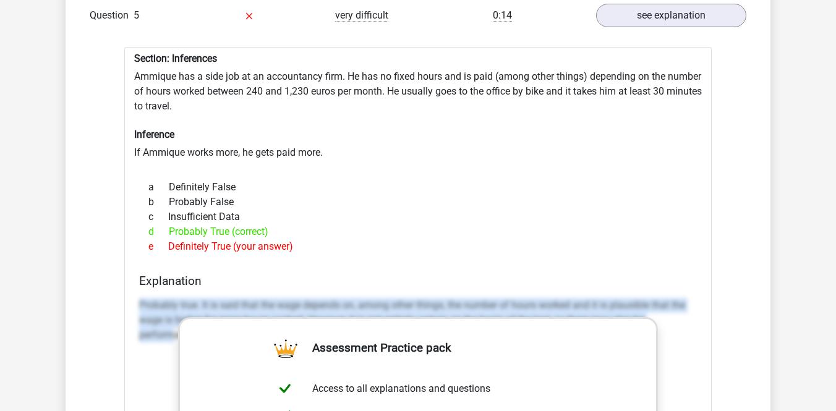
drag, startPoint x: 137, startPoint y: 305, endPoint x: 172, endPoint y: 329, distance: 42.5
copy p "Probably true. It is said that the wage depends on, among other things, the num…"
